Goal: Complete application form

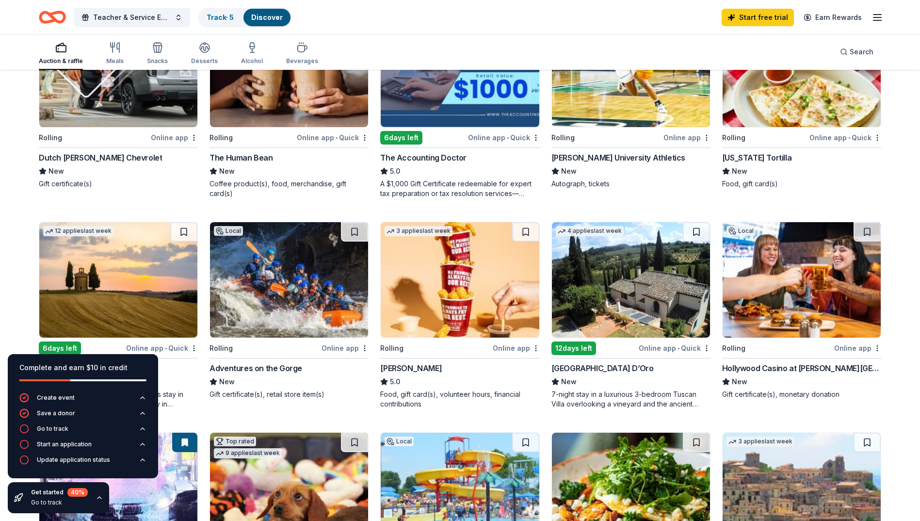
scroll to position [112, 0]
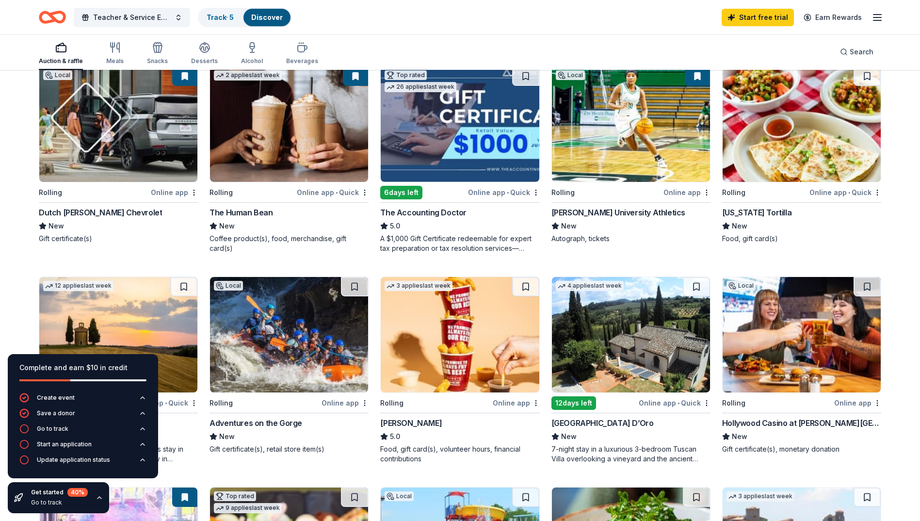
click at [748, 217] on div "[US_STATE] Tortilla" at bounding box center [756, 213] width 69 height 12
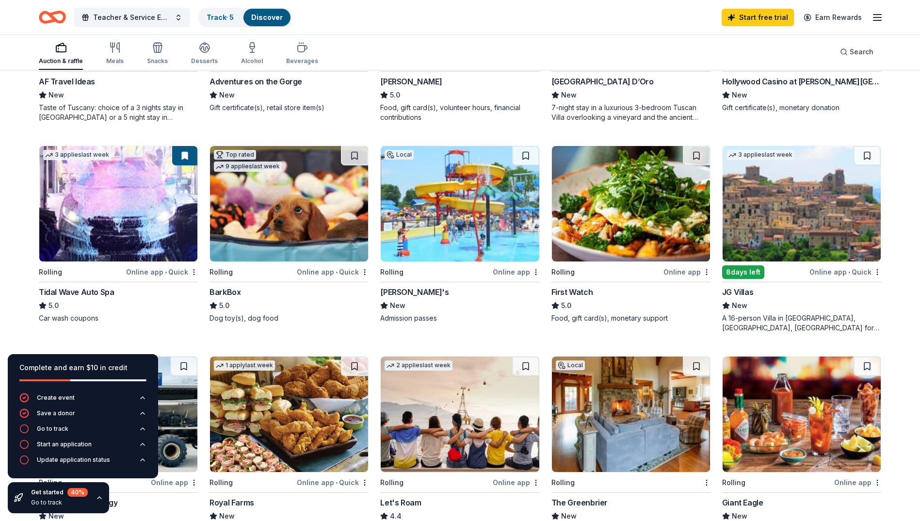
scroll to position [452, 0]
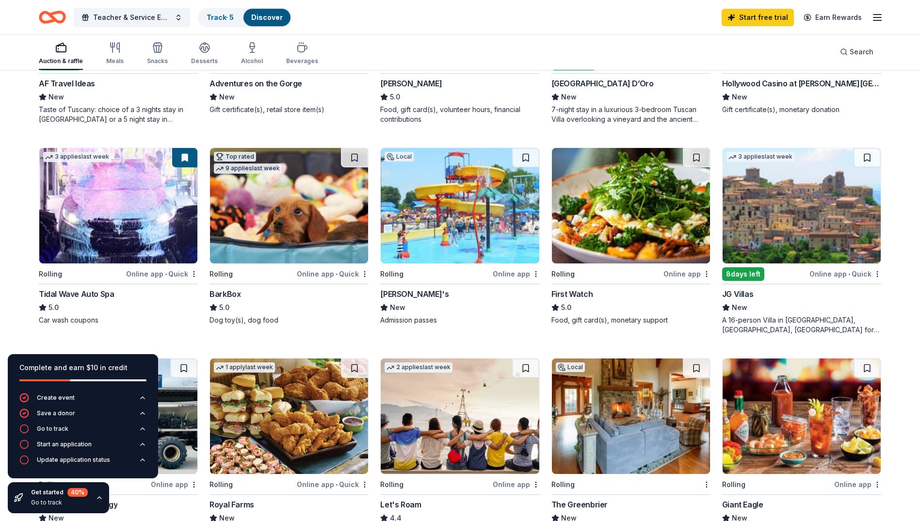
click at [294, 421] on img at bounding box center [289, 415] width 158 height 115
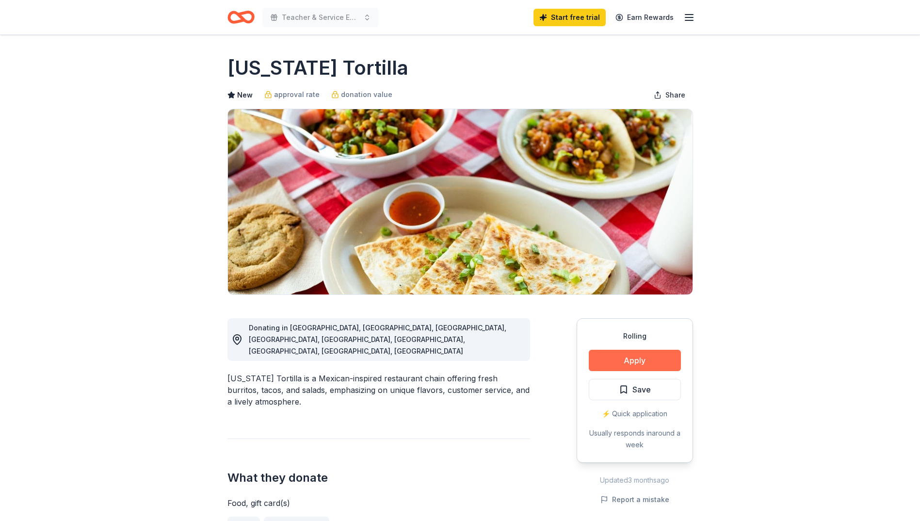
click at [673, 361] on button "Apply" at bounding box center [635, 360] width 92 height 21
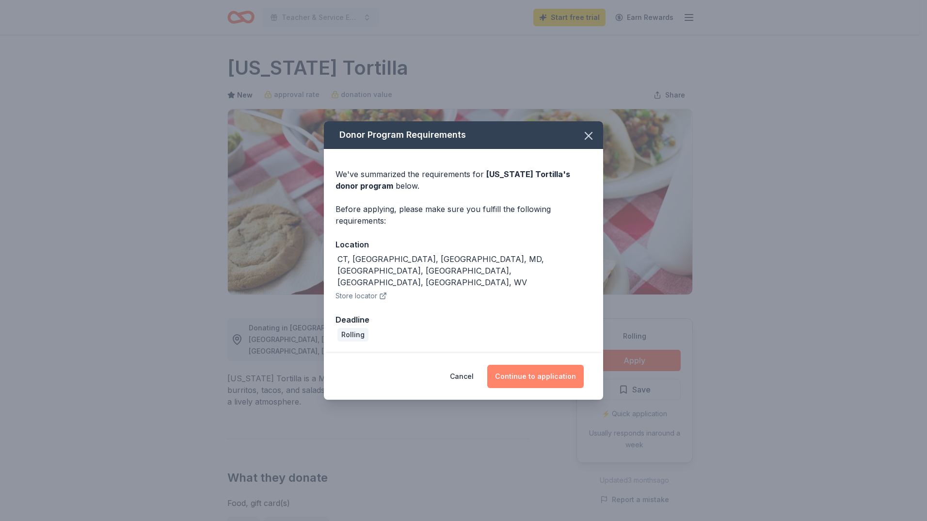
click at [526, 365] on button "Continue to application" at bounding box center [535, 376] width 96 height 23
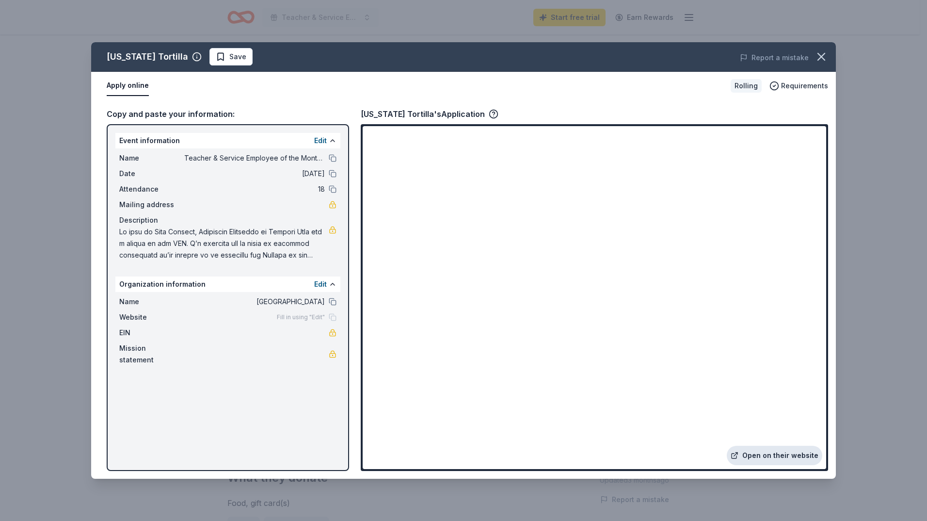
click at [791, 453] on link "Open on their website" at bounding box center [775, 455] width 96 height 19
click at [335, 157] on button at bounding box center [333, 158] width 8 height 8
click at [465, 111] on div "California Tortilla's Application" at bounding box center [430, 114] width 138 height 13
click at [489, 111] on icon "button" at bounding box center [494, 114] width 10 height 10
click at [565, 111] on div "California Tortilla's Application" at bounding box center [594, 114] width 467 height 13
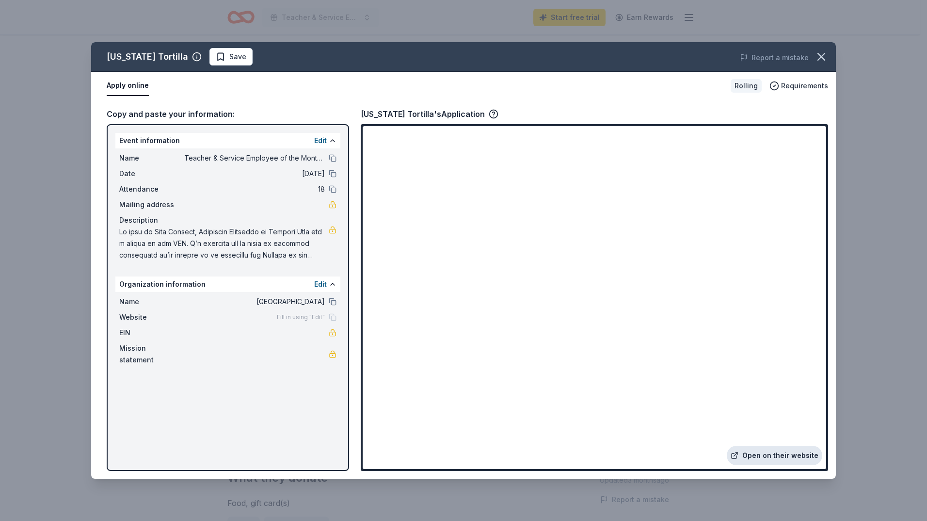
click at [776, 457] on link "Open on their website" at bounding box center [775, 455] width 96 height 19
click at [824, 56] on icon "button" at bounding box center [821, 57] width 14 height 14
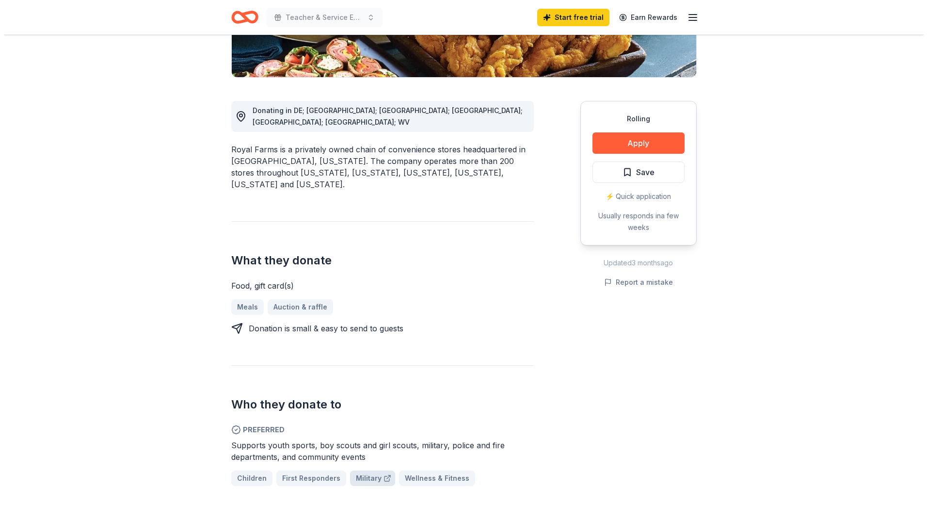
scroll to position [145, 0]
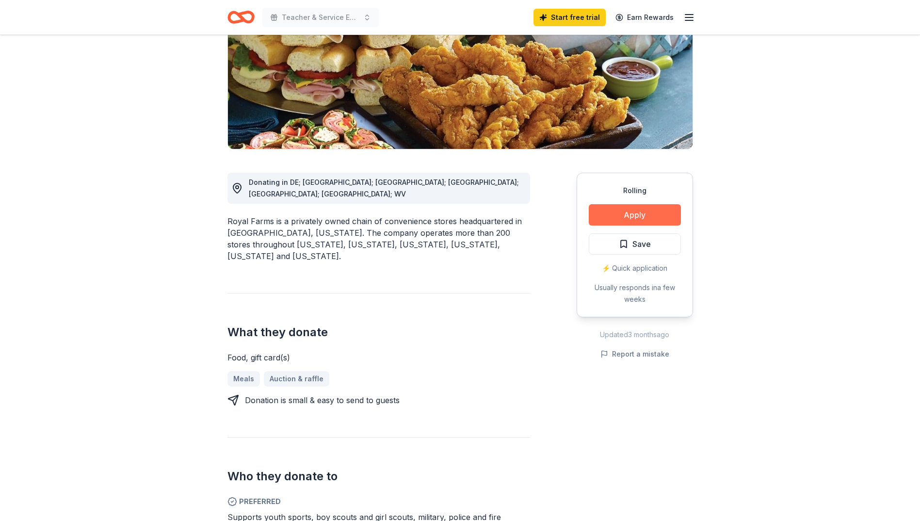
click at [621, 218] on button "Apply" at bounding box center [635, 214] width 92 height 21
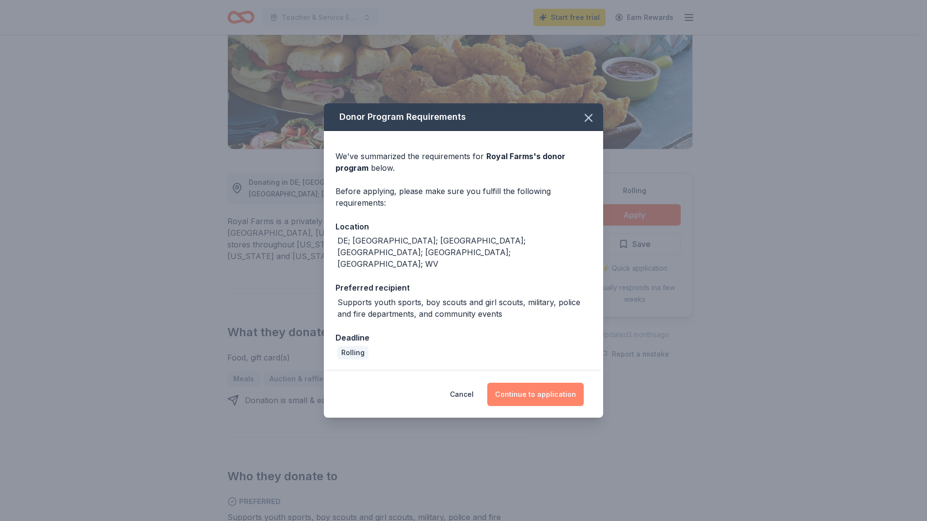
click at [520, 383] on button "Continue to application" at bounding box center [535, 393] width 96 height 23
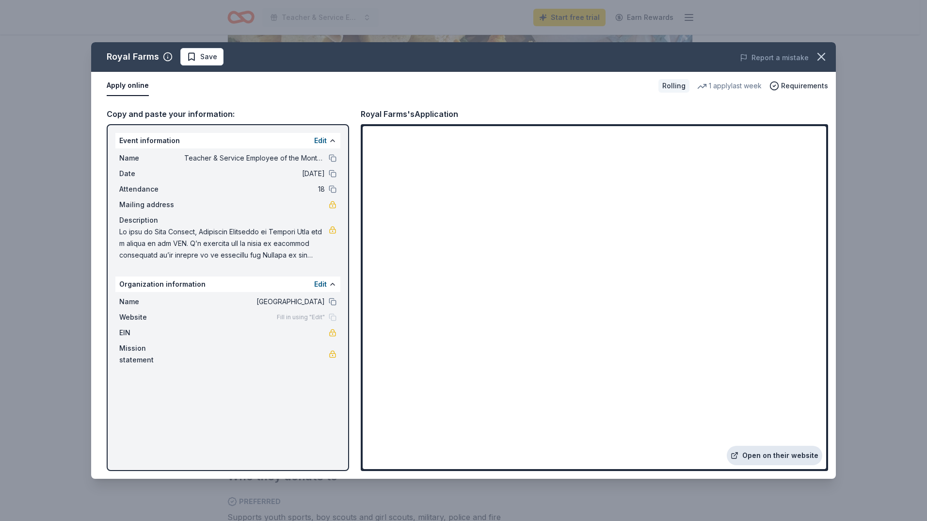
click at [792, 455] on link "Open on their website" at bounding box center [775, 455] width 96 height 19
